Goal: Navigation & Orientation: Understand site structure

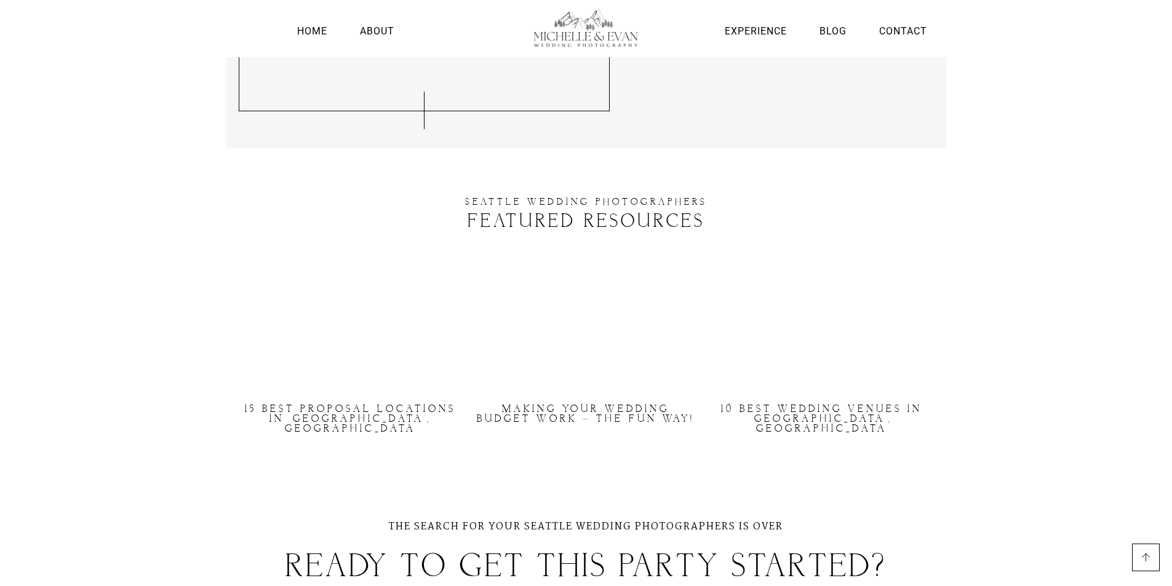
scroll to position [3065, 0]
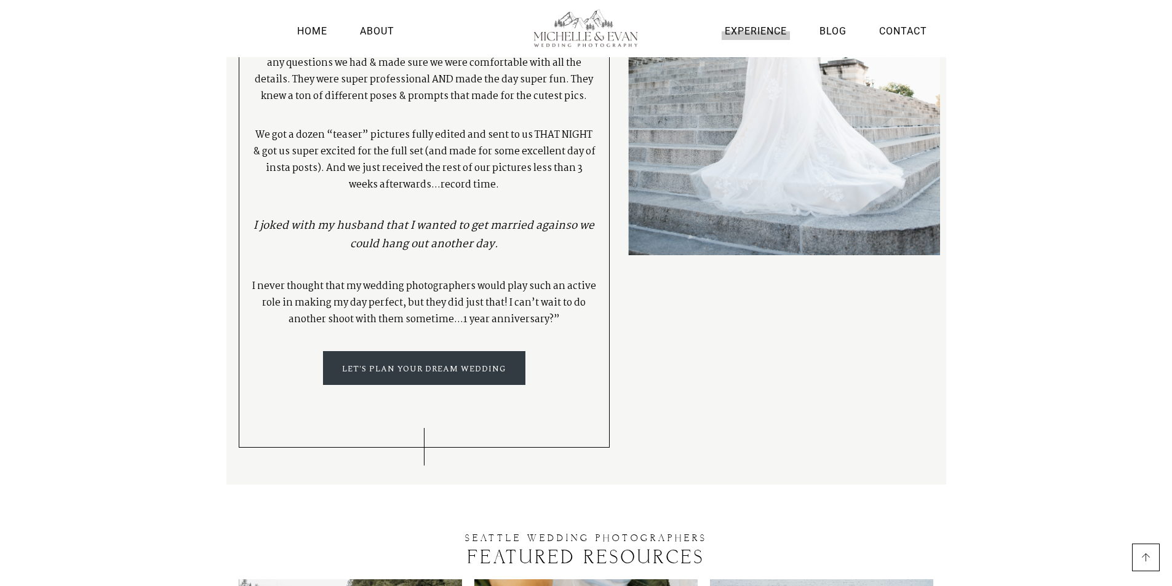
click at [749, 31] on link "Experience" at bounding box center [756, 31] width 68 height 17
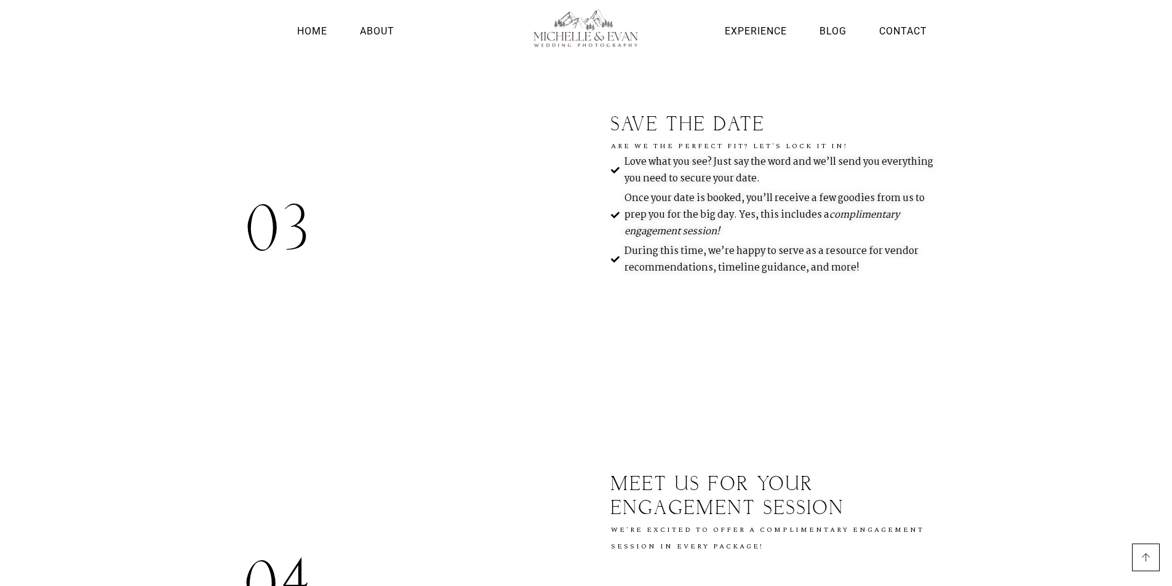
scroll to position [819, 0]
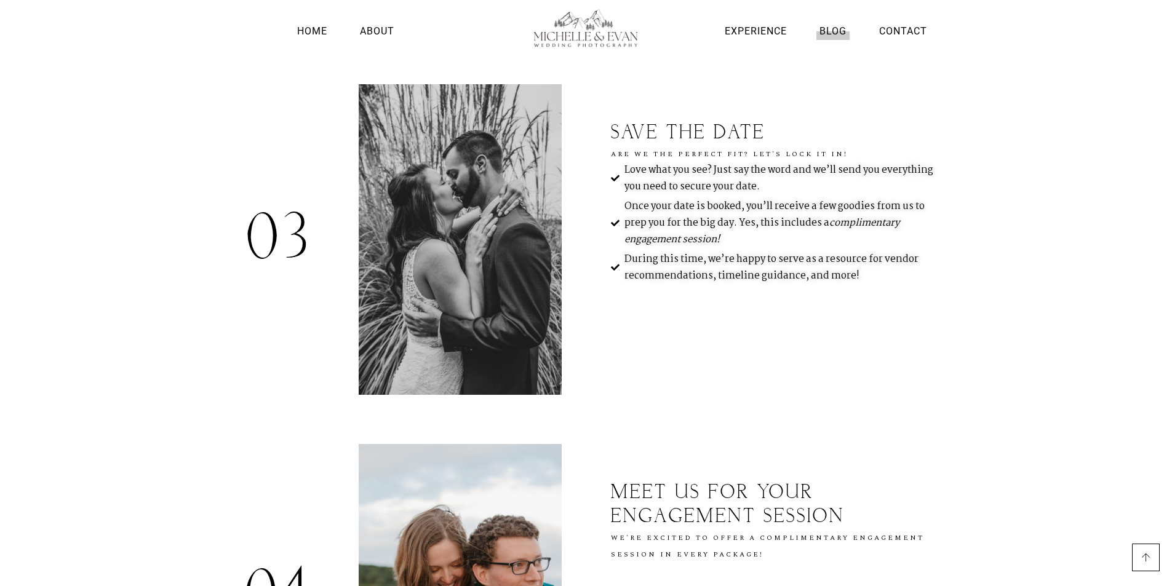
click at [842, 34] on link "Blog" at bounding box center [832, 31] width 33 height 17
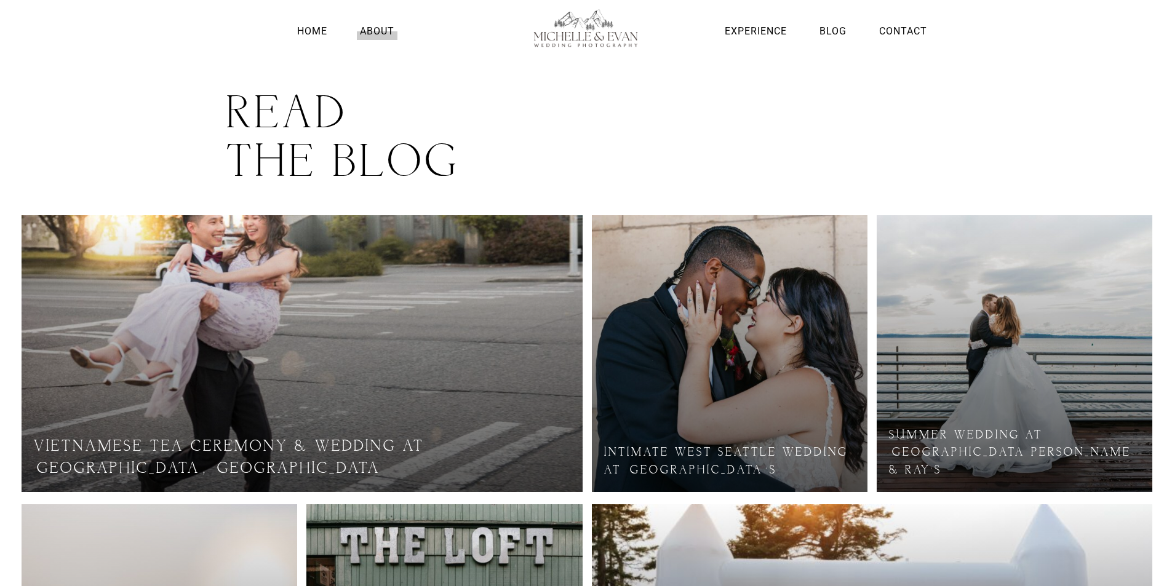
click at [366, 30] on link "About" at bounding box center [377, 31] width 41 height 17
